Goal: Check status

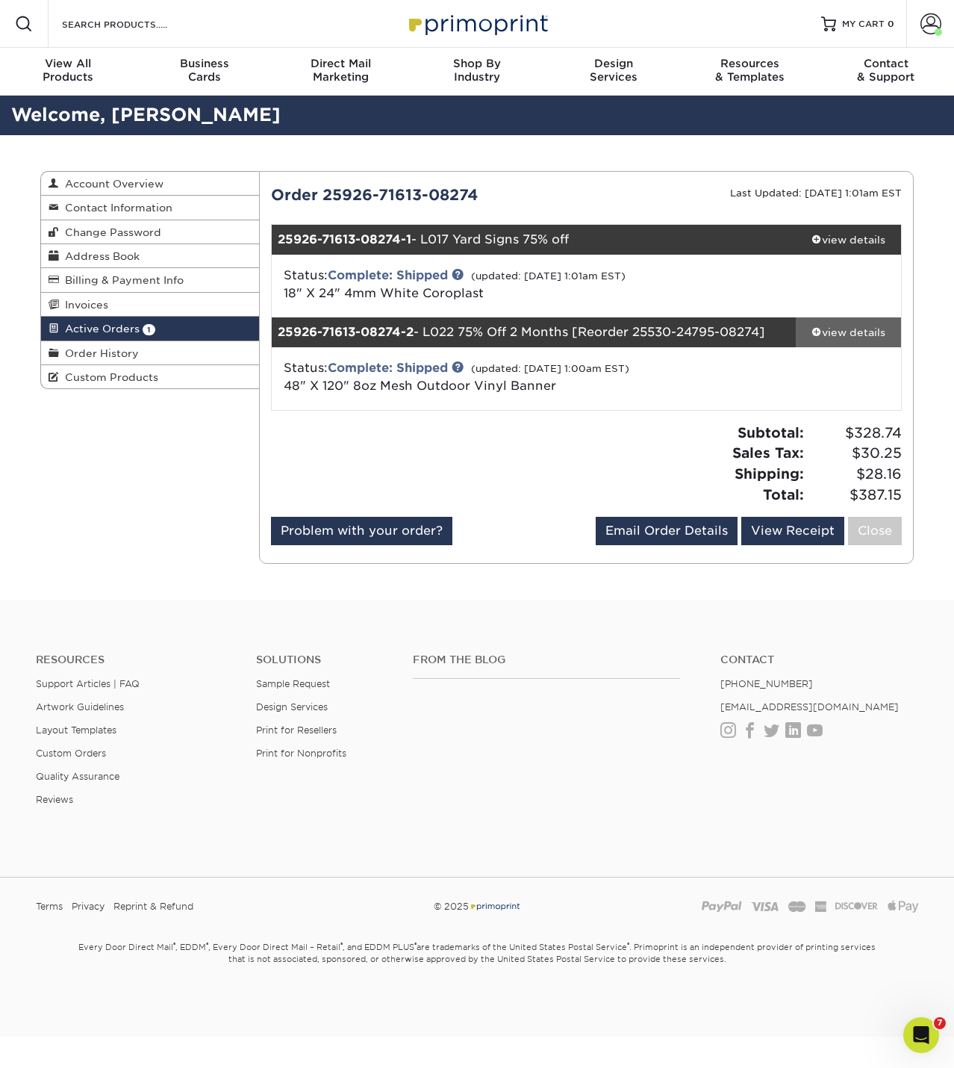
click at [822, 327] on div "view details" at bounding box center [848, 332] width 105 height 15
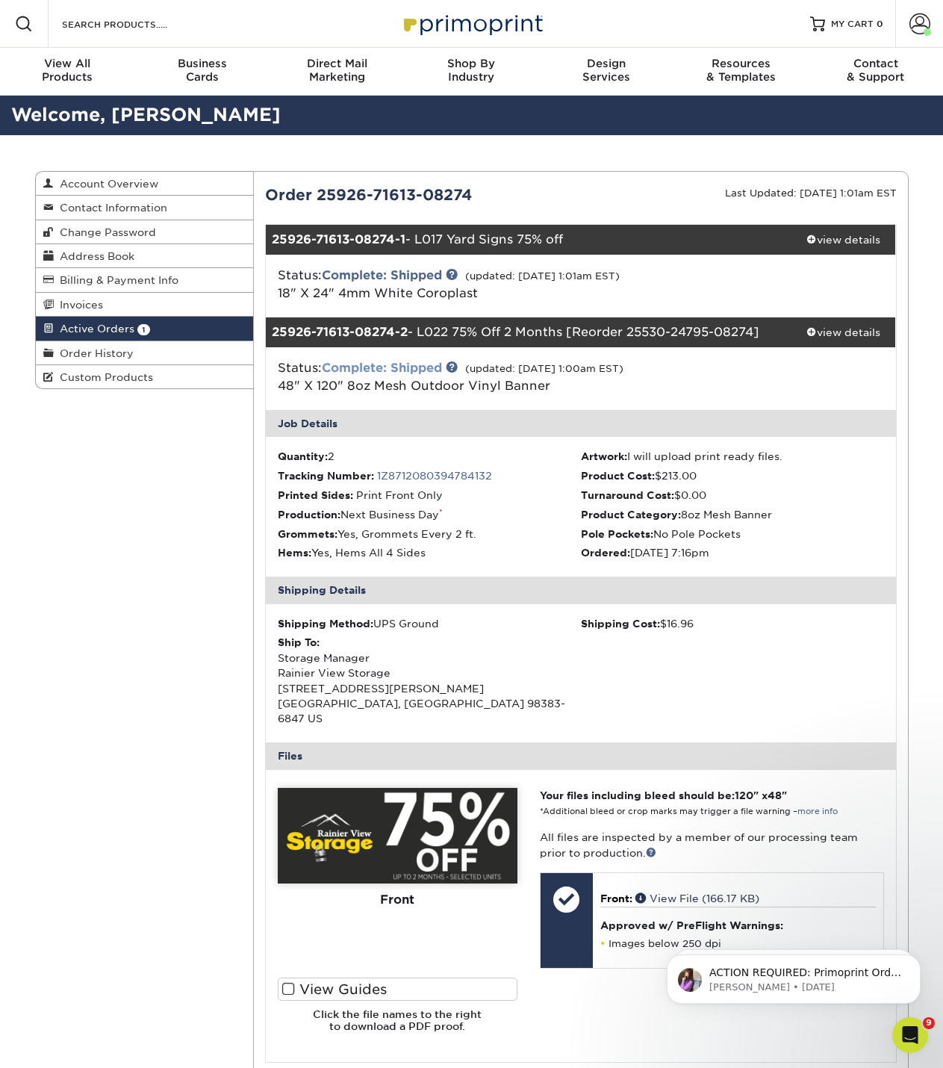
click at [420, 367] on link "Complete: Shipped" at bounding box center [382, 368] width 120 height 14
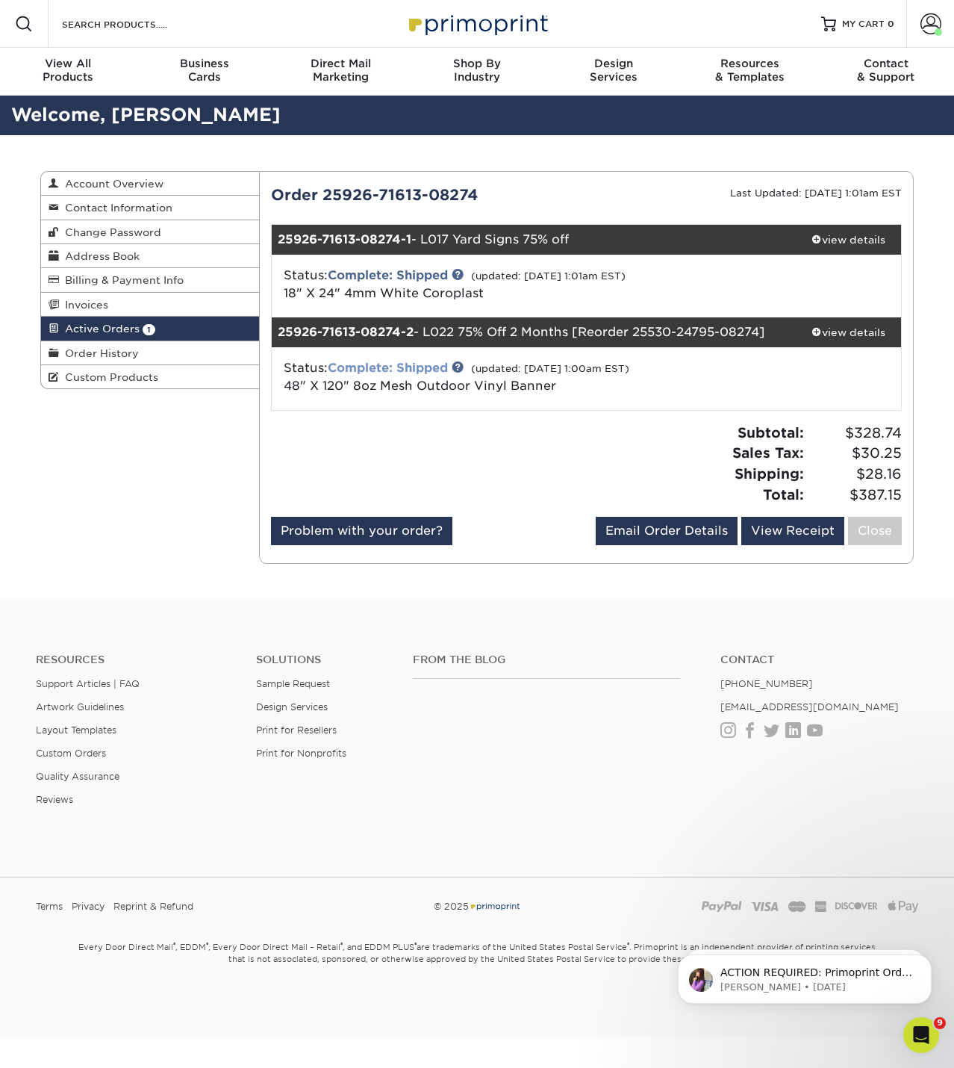
click at [420, 367] on link "Complete: Shipped" at bounding box center [388, 368] width 120 height 14
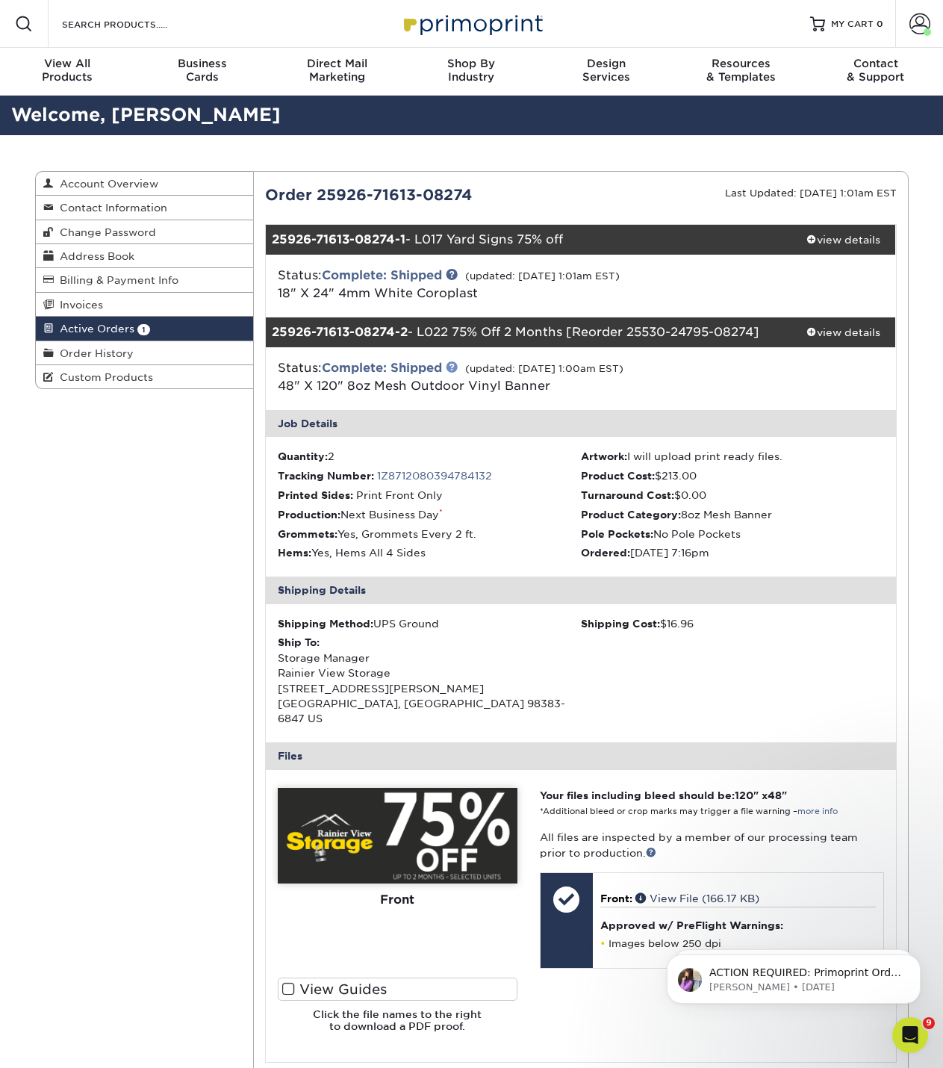
click at [455, 371] on link at bounding box center [452, 367] width 12 height 12
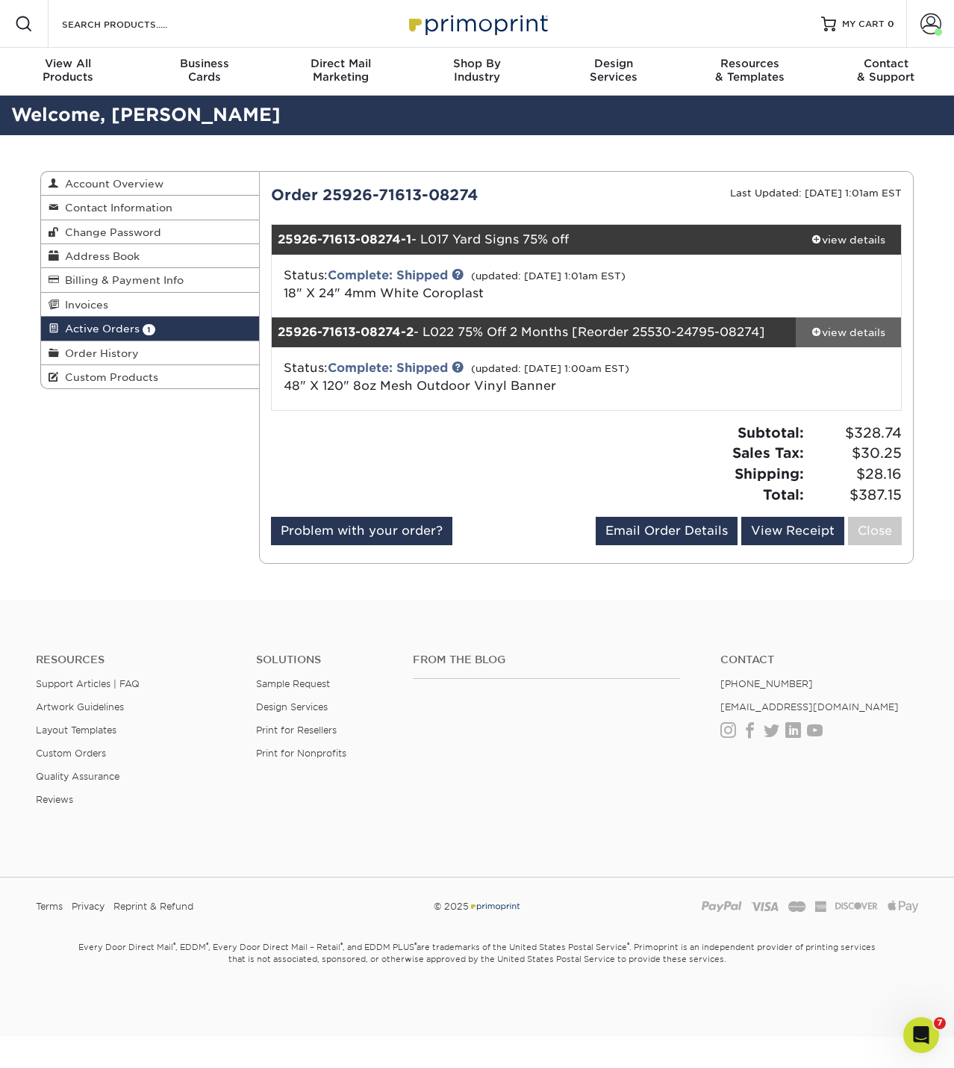
click at [818, 332] on span at bounding box center [817, 331] width 10 height 10
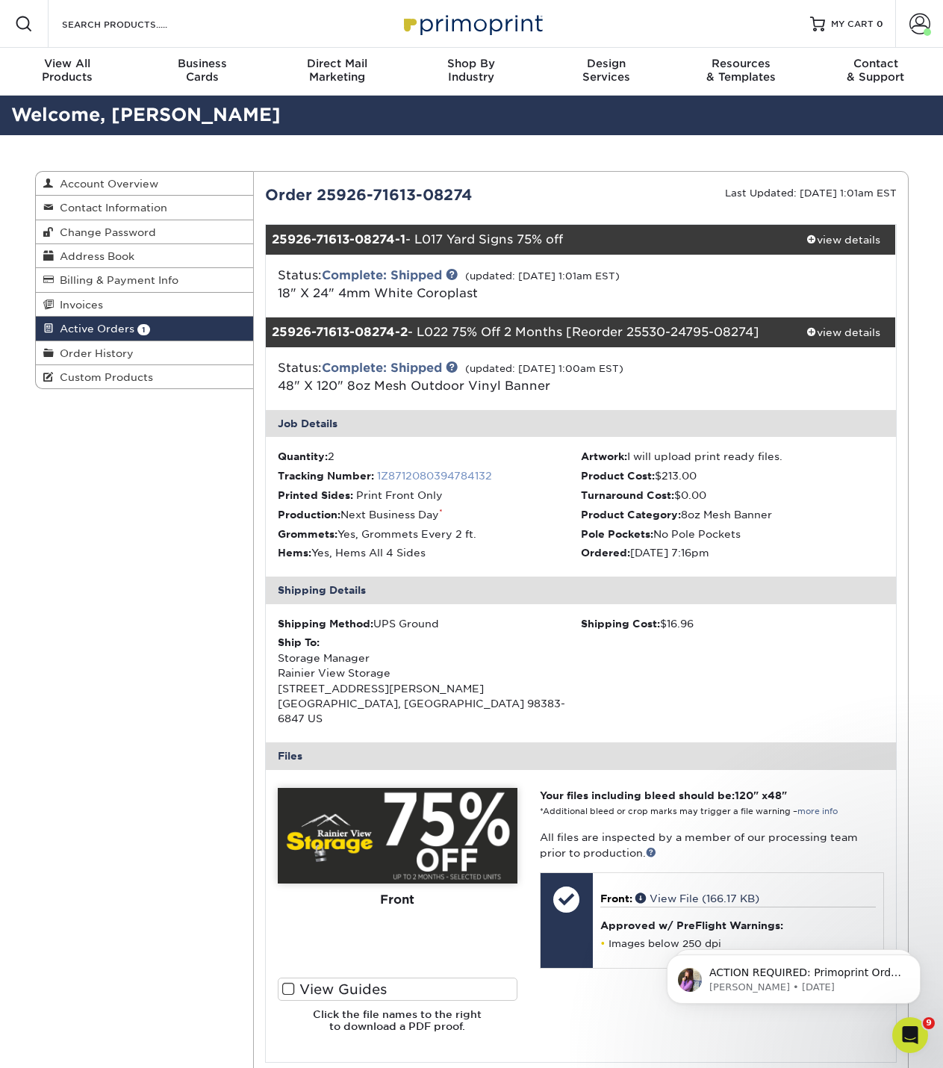
click at [399, 472] on link "1Z8712080394784132" at bounding box center [434, 476] width 115 height 12
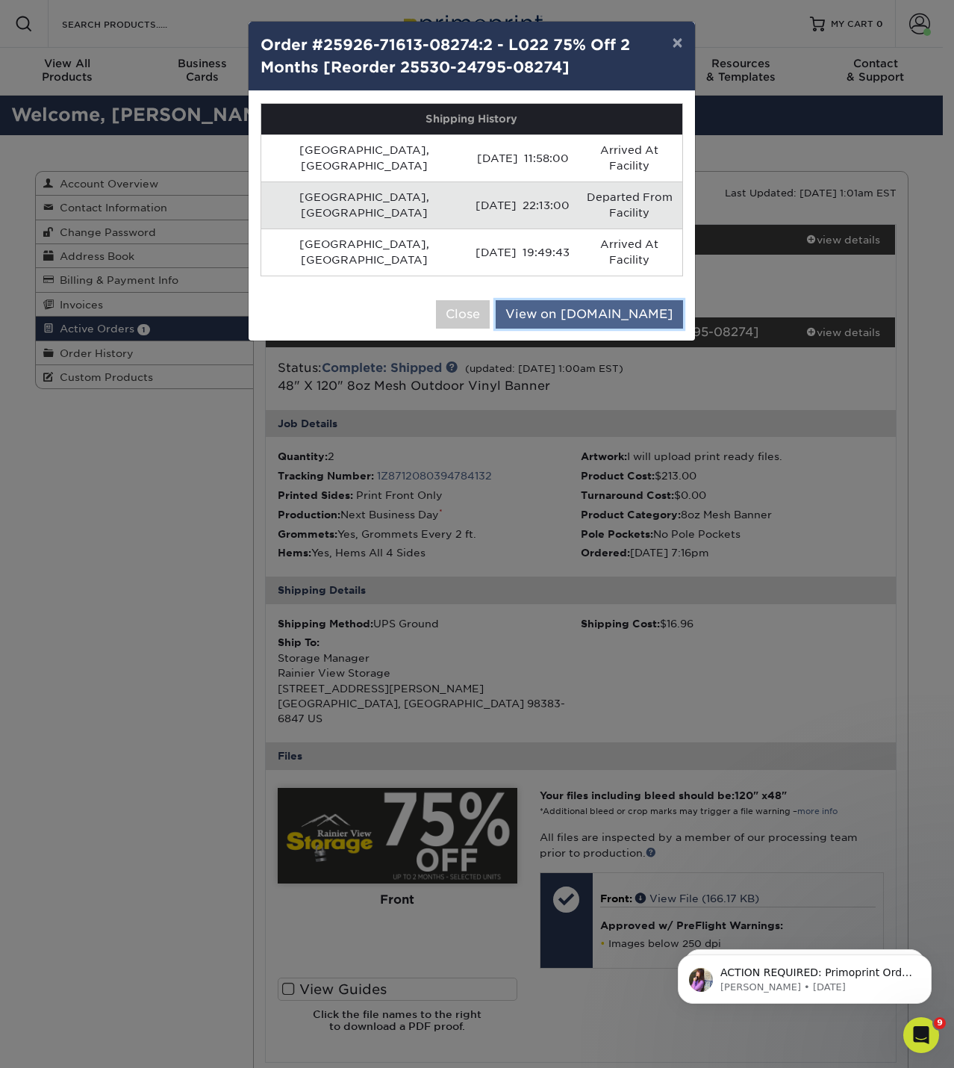
click at [627, 300] on link "View on [DOMAIN_NAME]" at bounding box center [589, 314] width 187 height 28
